Goal: Task Accomplishment & Management: Use online tool/utility

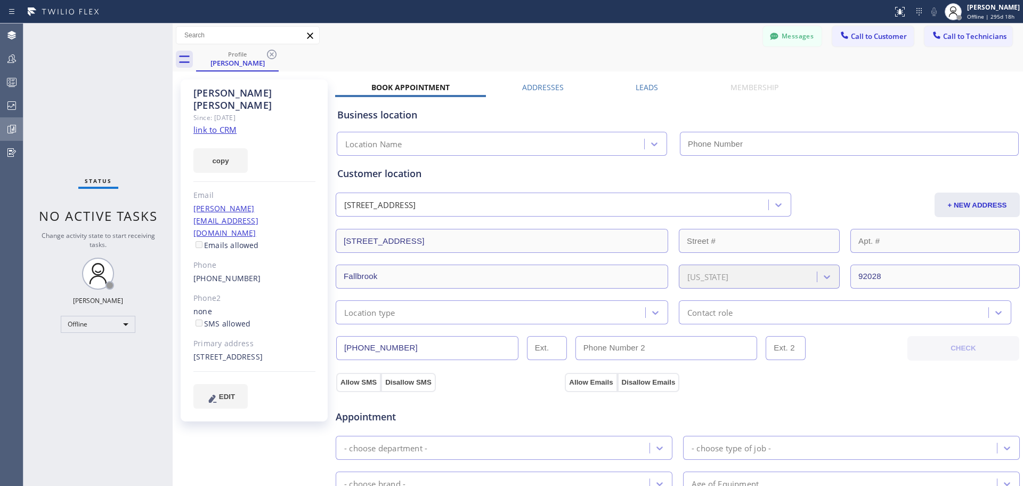
click at [12, 126] on icon at bounding box center [11, 129] width 13 height 13
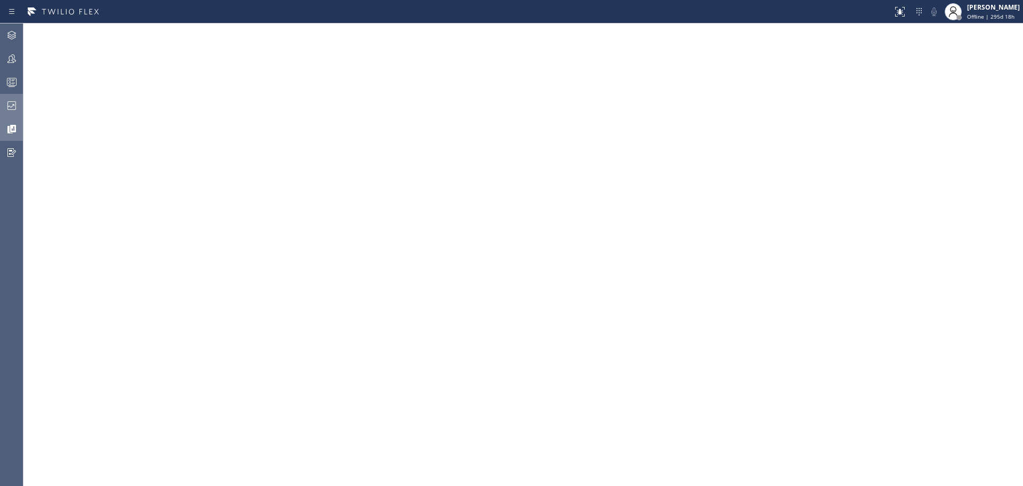
click at [6, 110] on icon at bounding box center [11, 105] width 13 height 13
